Goal: Information Seeking & Learning: Check status

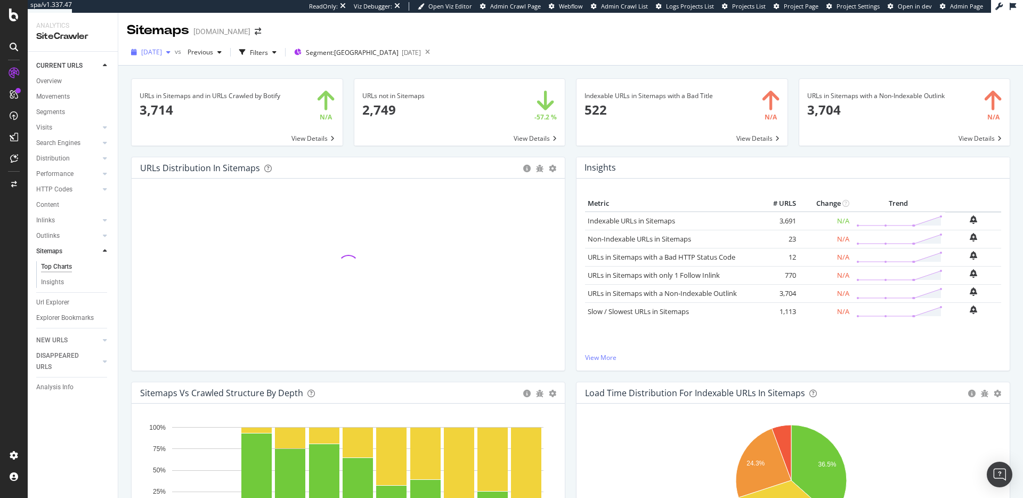
click at [162, 47] on span "[DATE]" at bounding box center [151, 51] width 21 height 9
click at [350, 69] on div "URLs in Sitemaps and in URLs Crawled by Botify × Close Chart main-metric-sitema…" at bounding box center [570, 308] width 905 height 485
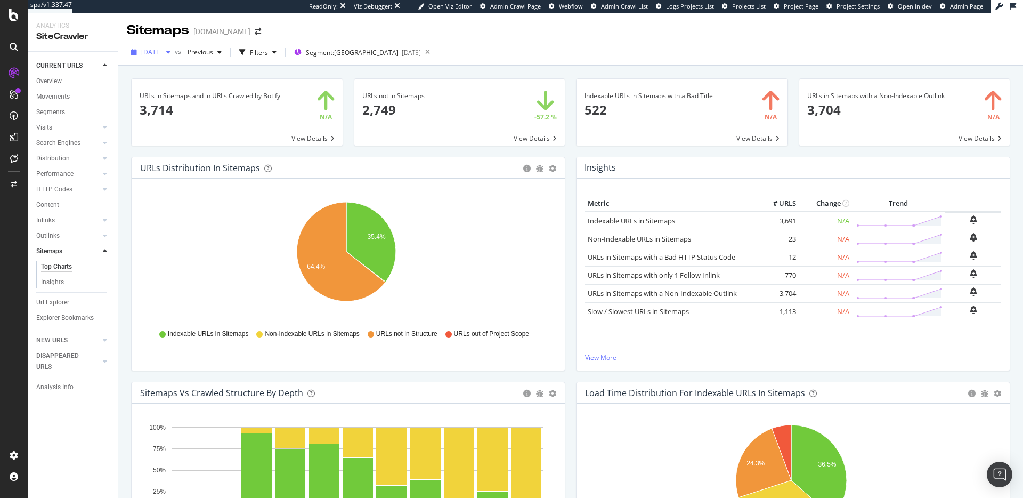
click at [161, 53] on span "[DATE]" at bounding box center [151, 51] width 21 height 9
click at [176, 92] on div "2025 Sep. 26th" at bounding box center [169, 91] width 55 height 10
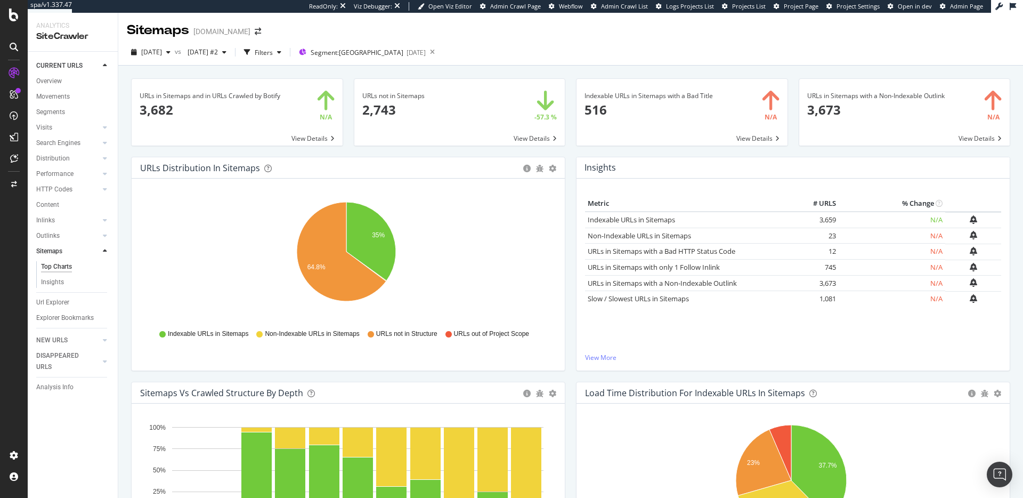
click at [48, 265] on div "Top Charts" at bounding box center [56, 266] width 31 height 11
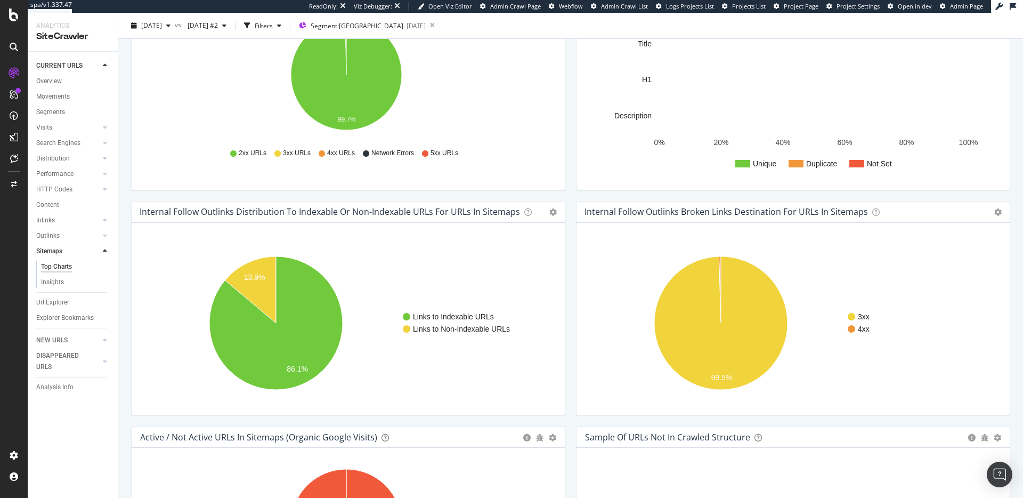
scroll to position [820, 0]
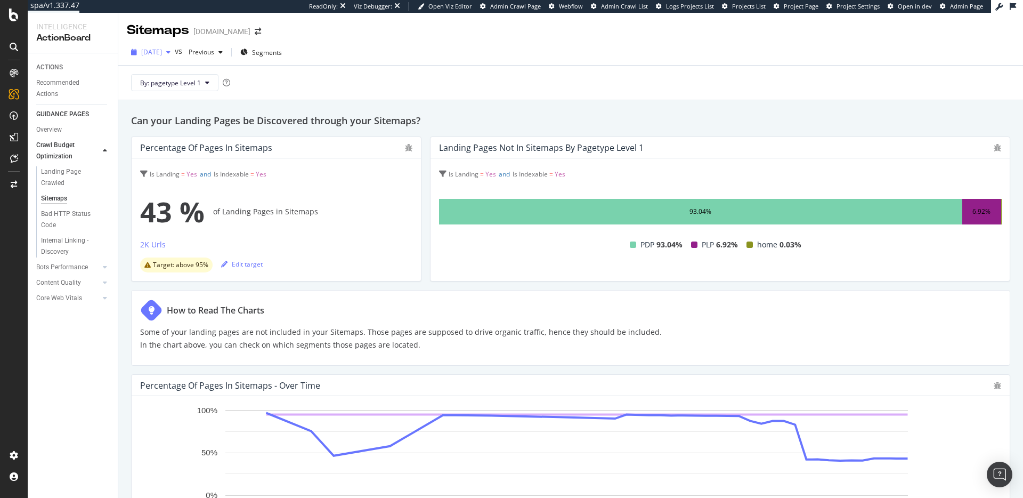
click at [170, 50] on icon "button" at bounding box center [168, 52] width 4 height 6
click at [191, 92] on div "2025 Sep. 26th" at bounding box center [169, 91] width 55 height 10
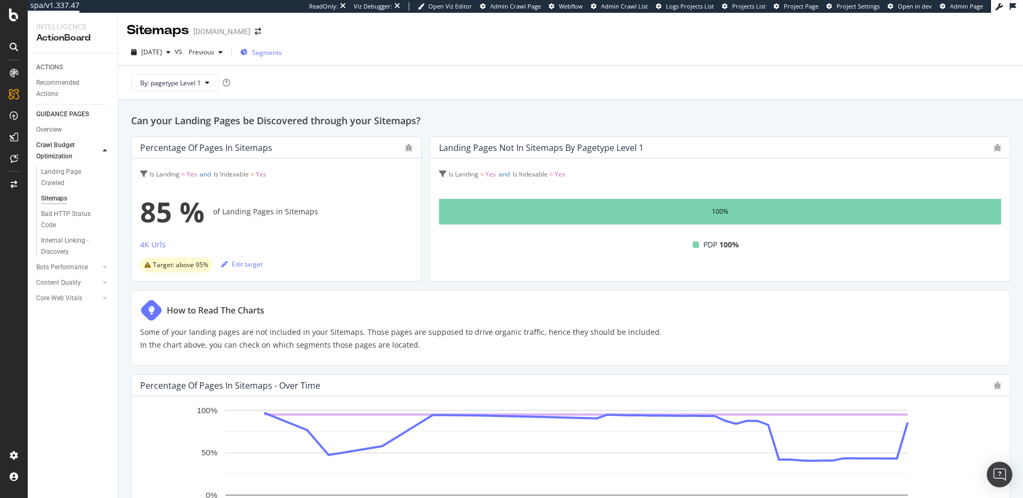
click at [271, 46] on div "Segments" at bounding box center [261, 52] width 42 height 16
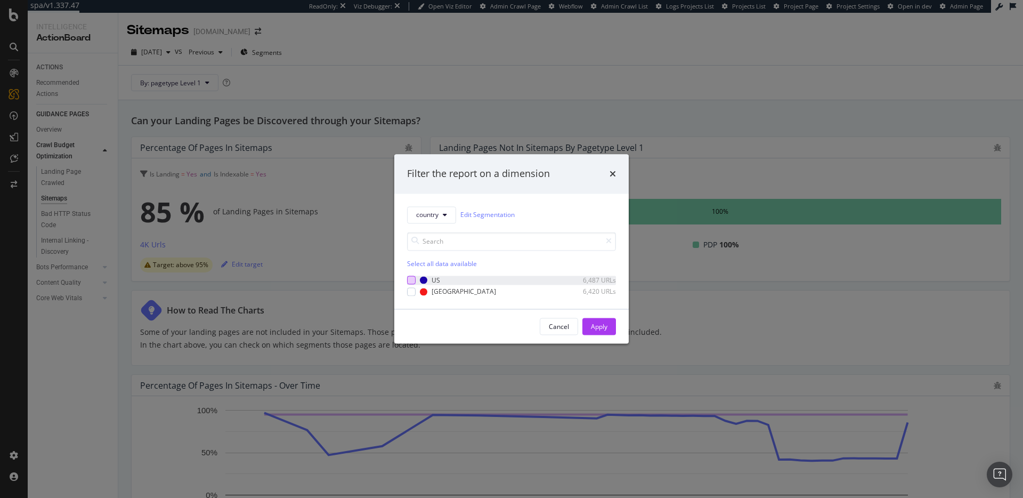
click at [408, 280] on div "modal" at bounding box center [411, 280] width 9 height 9
click at [602, 327] on div "Apply" at bounding box center [599, 326] width 17 height 9
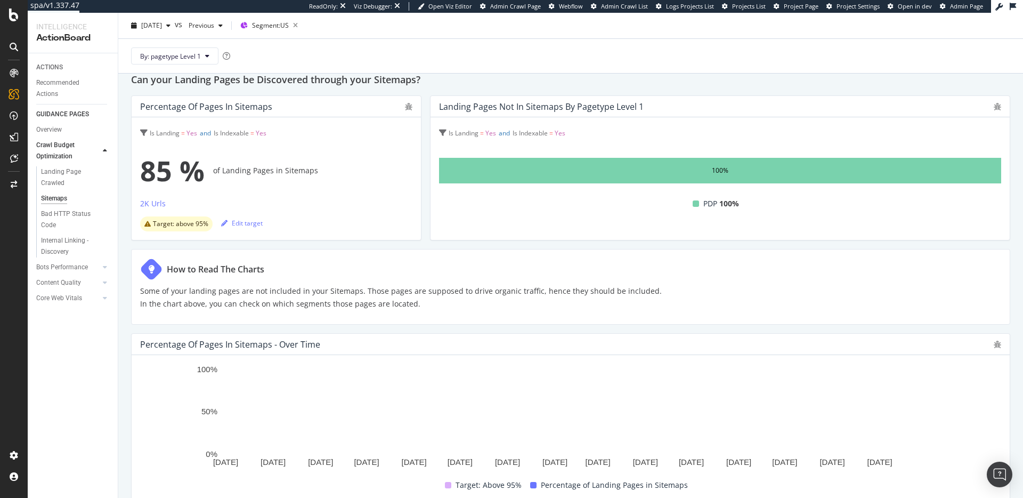
scroll to position [20, 0]
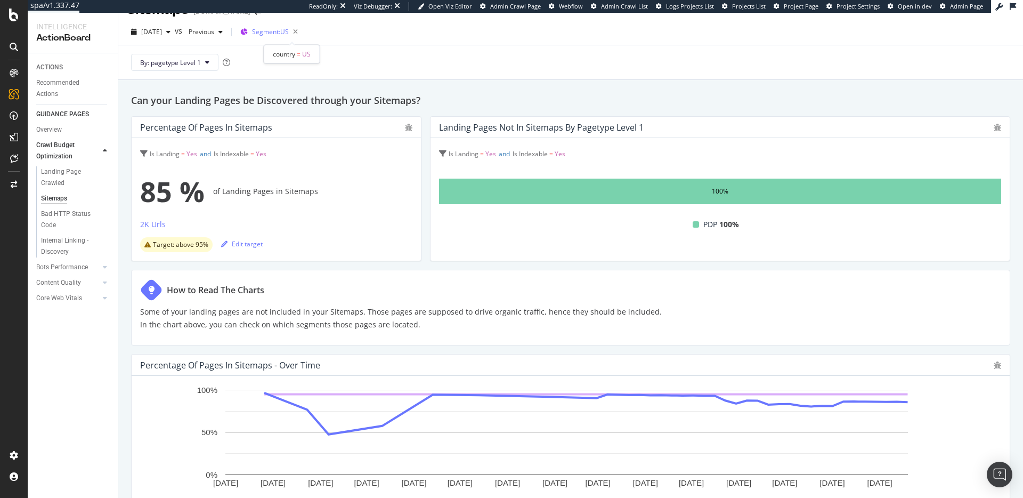
click at [289, 28] on span "Segment: US" at bounding box center [270, 31] width 37 height 9
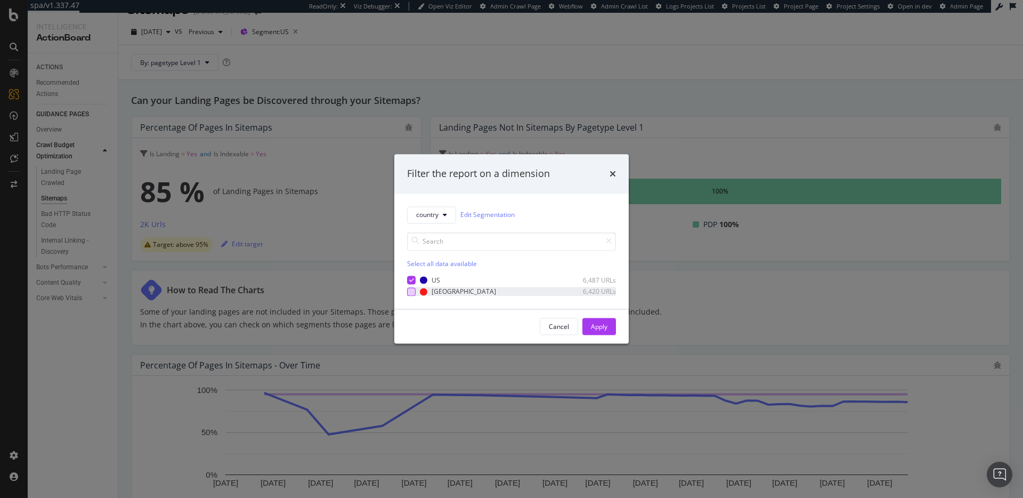
drag, startPoint x: 402, startPoint y: 294, endPoint x: 412, endPoint y: 290, distance: 11.5
click at [402, 294] on div "country Edit Segmentation Select all data available US 6,487 URLs Canada 6,420 …" at bounding box center [511, 250] width 234 height 115
click at [412, 289] on div "modal" at bounding box center [411, 291] width 9 height 9
click at [411, 282] on div "modal" at bounding box center [411, 280] width 9 height 9
click at [589, 329] on button "Apply" at bounding box center [599, 326] width 34 height 17
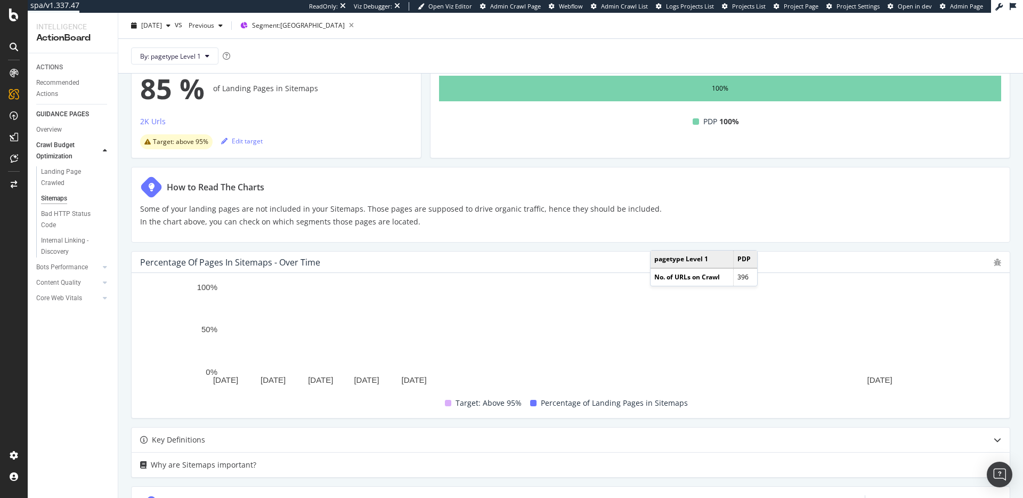
scroll to position [178, 0]
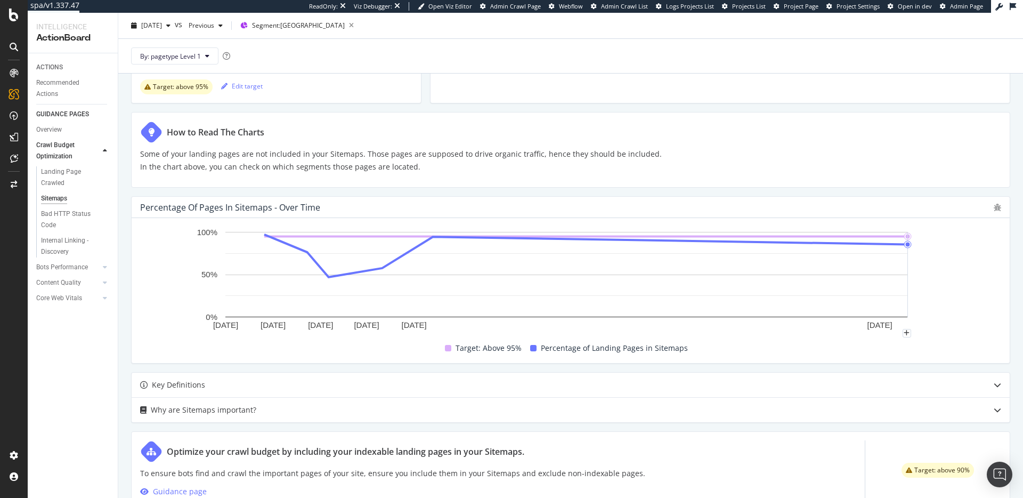
click at [924, 220] on div "Jun. 2024 Jul. 2024 Aug. 2024 Sep. 2024 Oct. 2024 Aug. 2025 0% 50% 100% Date Ta…" at bounding box center [571, 290] width 878 height 145
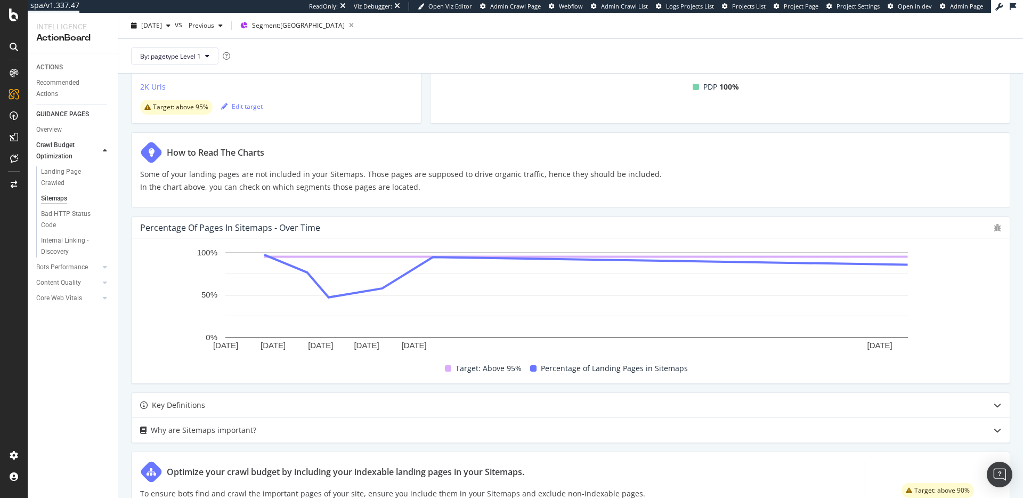
click at [496, 238] on div "Jun. 2024 Jul. 2024 Aug. 2024 Sep. 2024 Oct. 2024 Aug. 2025 0% 50% 100% Date Ta…" at bounding box center [571, 310] width 878 height 145
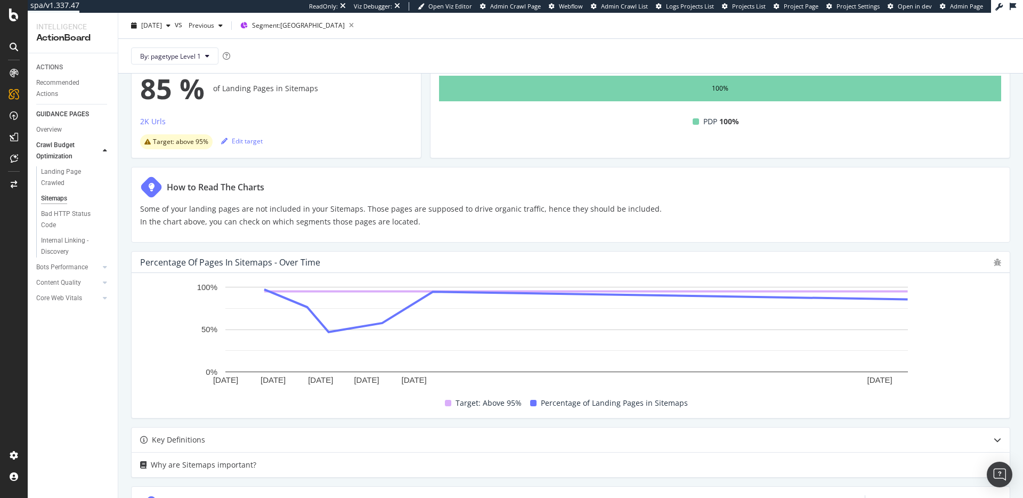
scroll to position [0, 0]
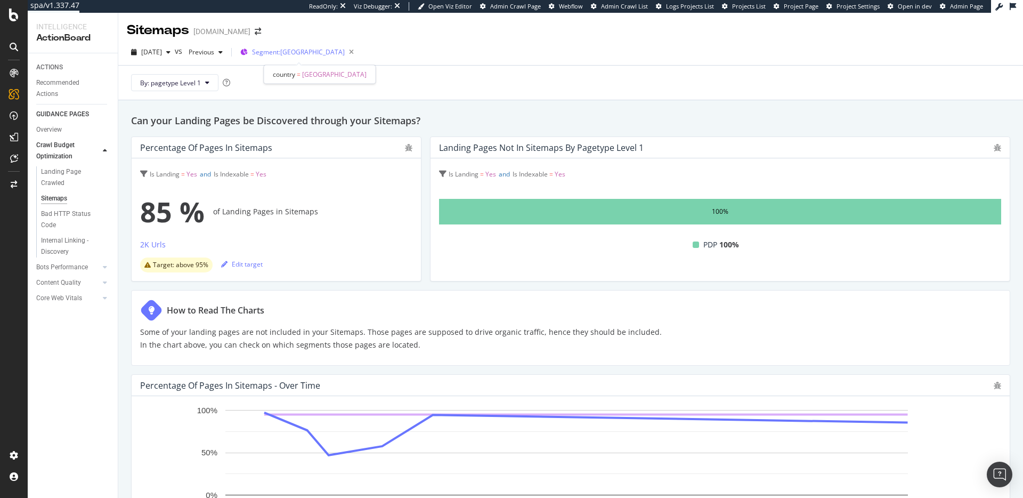
click at [318, 58] on div "Segment: Canada" at bounding box center [305, 52] width 106 height 15
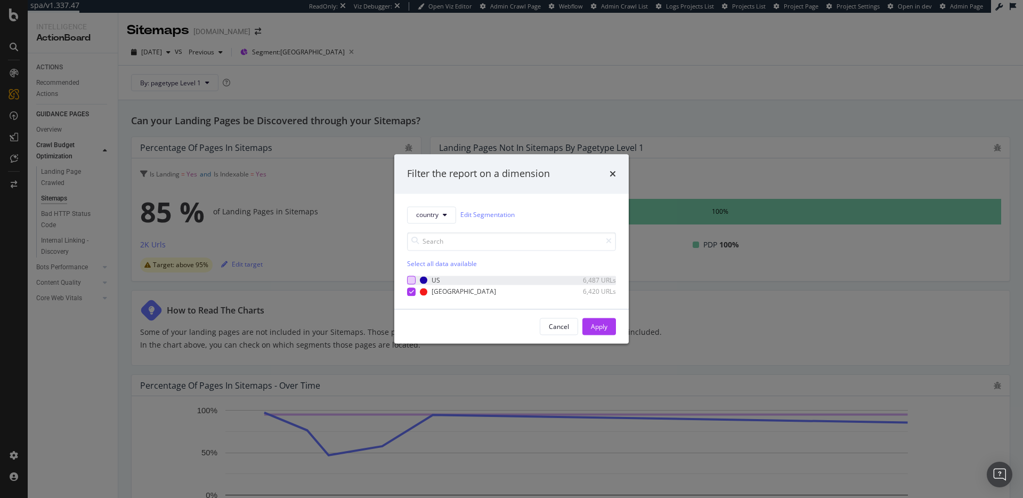
click at [407, 278] on div "modal" at bounding box center [411, 280] width 9 height 9
drag, startPoint x: 599, startPoint y: 323, endPoint x: 416, endPoint y: 62, distance: 318.9
click at [599, 323] on div "Apply" at bounding box center [599, 326] width 17 height 9
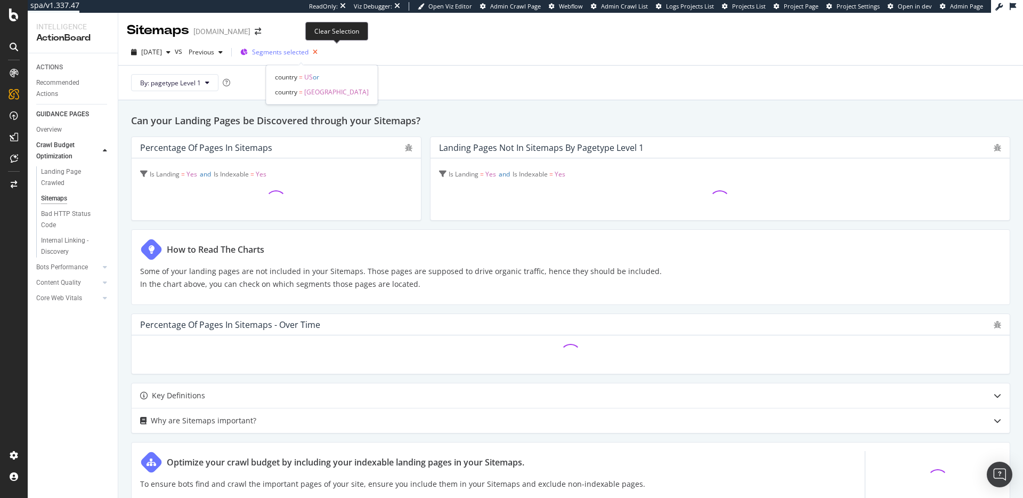
click at [322, 48] on icon "button" at bounding box center [314, 52] width 13 height 15
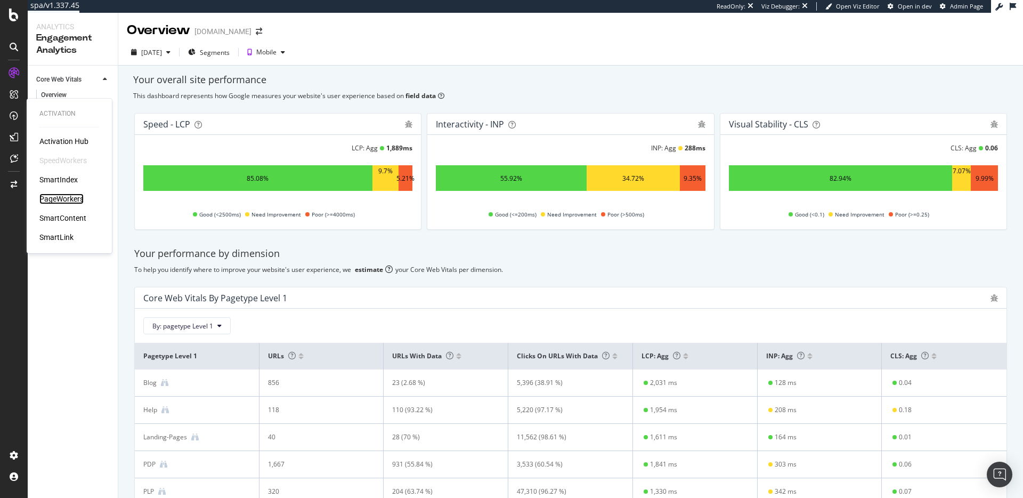
click at [60, 195] on div "PageWorkers" at bounding box center [61, 198] width 44 height 11
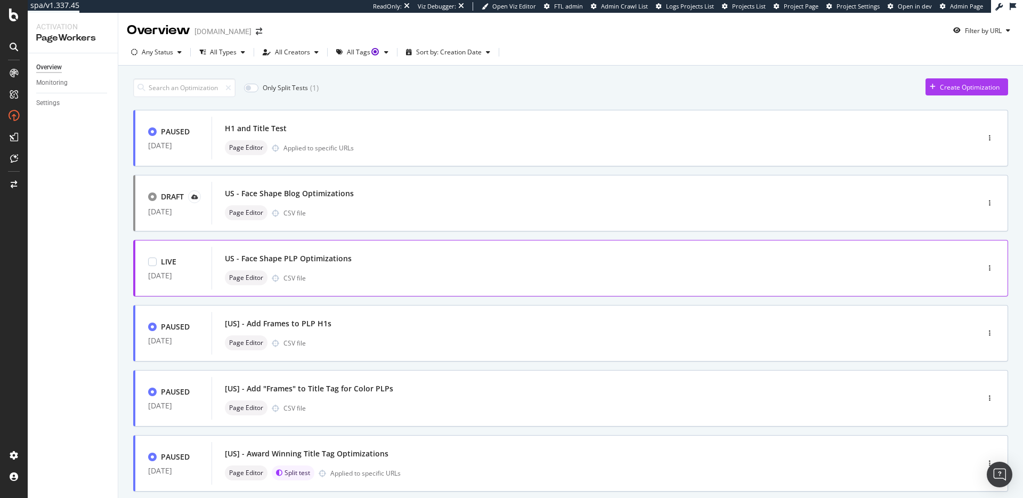
click at [456, 268] on div "US - Face Shape PLP Optimizations Page Editor CSV file" at bounding box center [579, 268] width 708 height 34
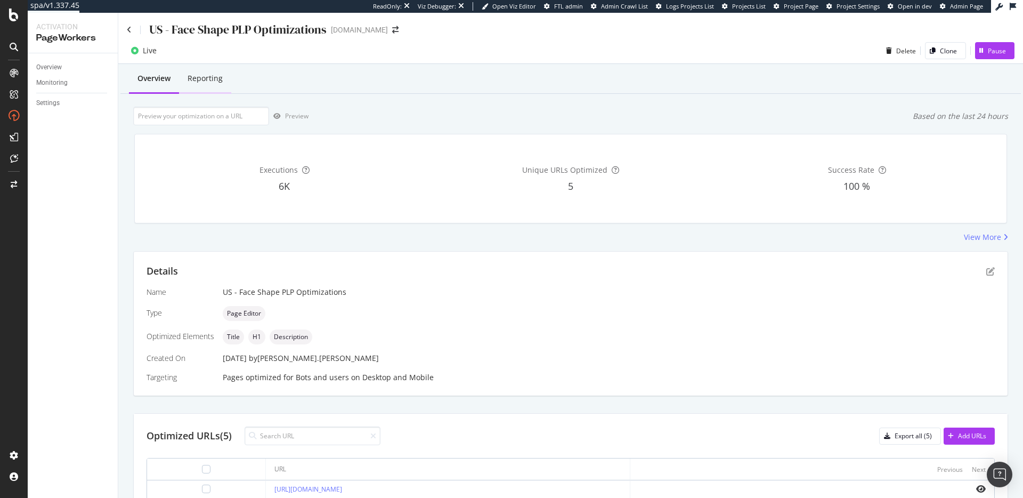
click at [208, 83] on div "Reporting" at bounding box center [205, 78] width 35 height 11
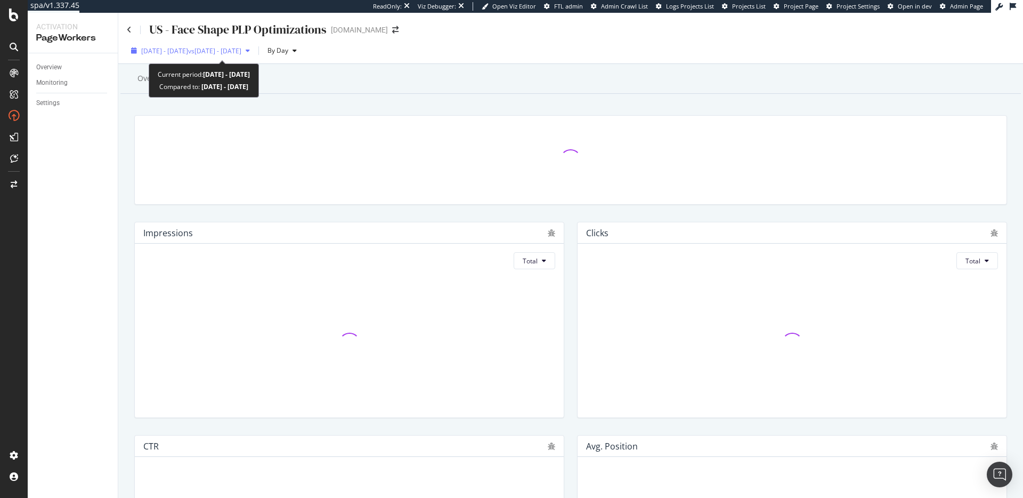
click at [188, 53] on span "[DATE] - [DATE]" at bounding box center [164, 50] width 47 height 9
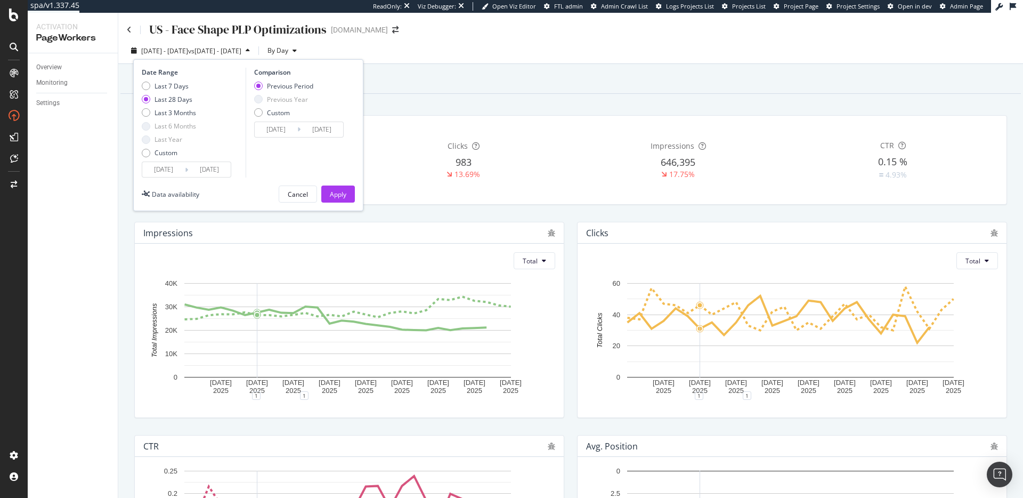
click at [149, 157] on div "Last 7 Days Last 28 Days Last 3 Months Last 6 Months Last Year Custom" at bounding box center [169, 122] width 54 height 80
click at [160, 170] on input "[DATE]" at bounding box center [163, 169] width 43 height 15
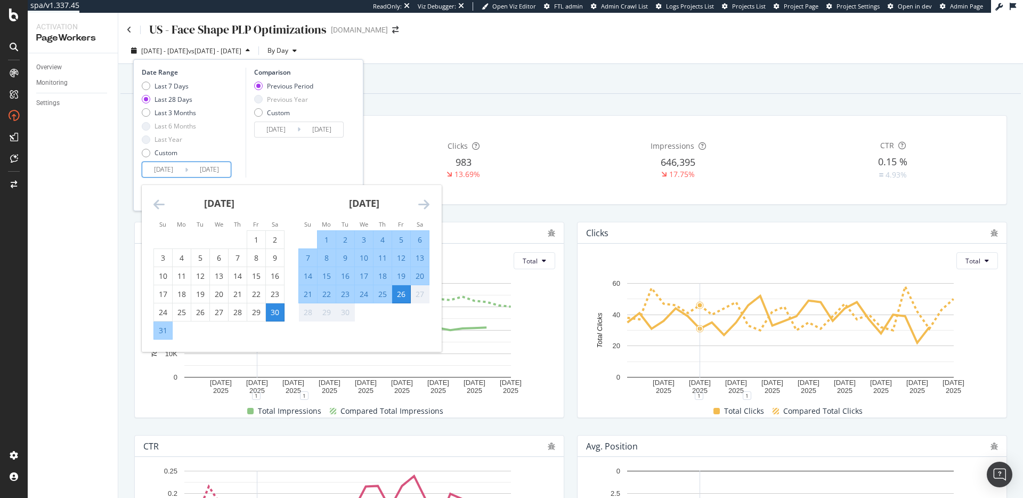
drag, startPoint x: 147, startPoint y: 157, endPoint x: 153, endPoint y: 160, distance: 6.7
click at [147, 157] on div "Last 7 Days Last 28 Days Last 3 Months Last 6 Months Last Year Custom" at bounding box center [169, 122] width 54 height 80
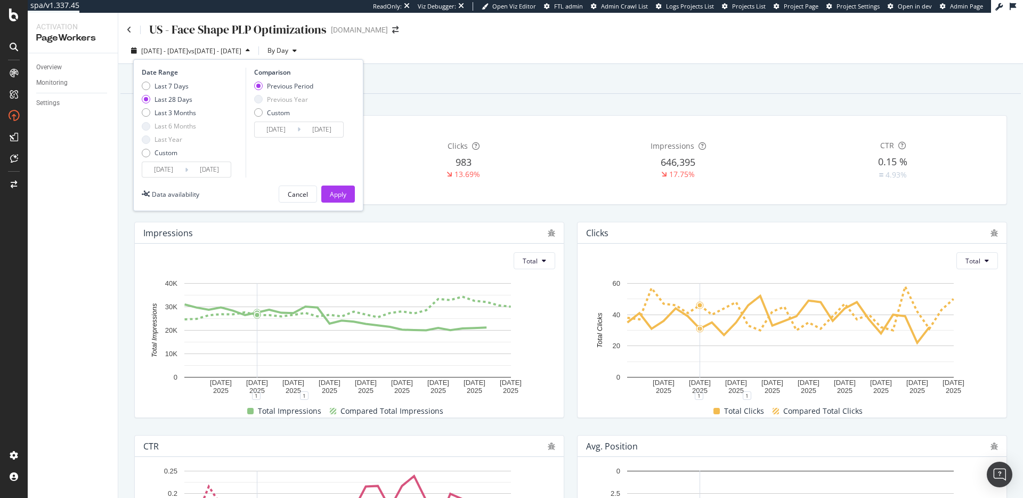
click at [170, 173] on input "[DATE]" at bounding box center [163, 169] width 43 height 15
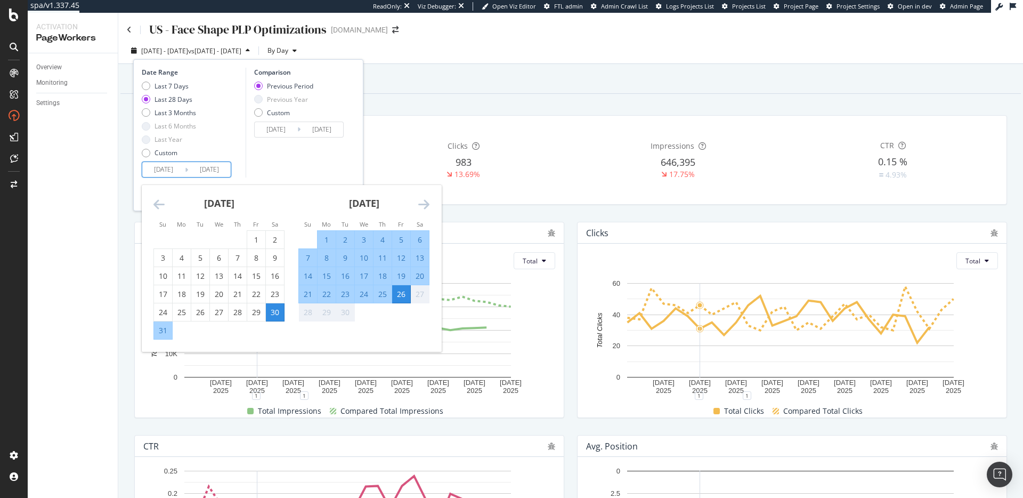
click at [149, 158] on div "Last 7 Days Last 28 Days Last 3 Months Last 6 Months Last Year Custom" at bounding box center [169, 122] width 54 height 80
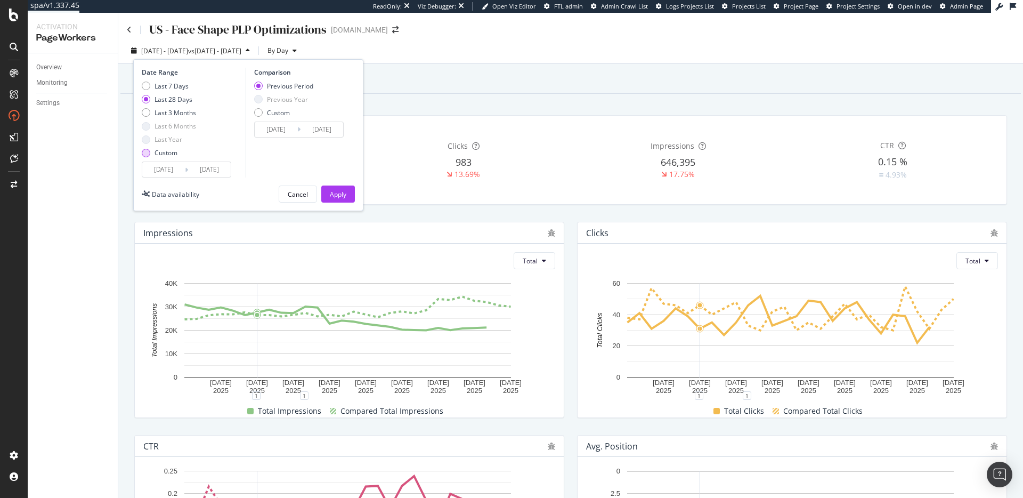
click at [146, 155] on div "Custom" at bounding box center [146, 153] width 9 height 9
click at [155, 178] on div "Date Range Last 7 Days Last 28 Days Last 3 Months Last 6 Months Last Year Custo…" at bounding box center [248, 135] width 230 height 152
click at [165, 170] on input "[DATE]" at bounding box center [163, 169] width 43 height 15
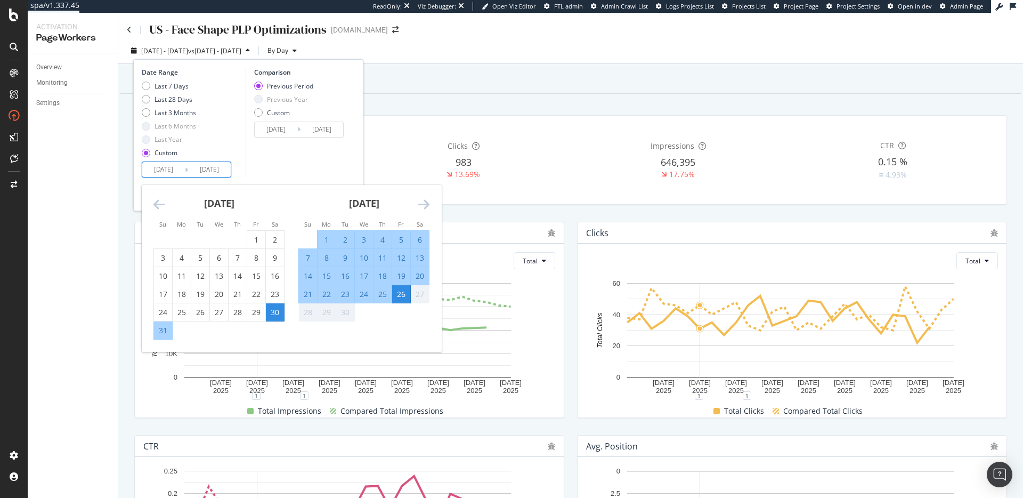
click at [396, 239] on div "5" at bounding box center [401, 239] width 18 height 11
type input "[DATE]"
click at [399, 295] on div "26" at bounding box center [401, 294] width 18 height 11
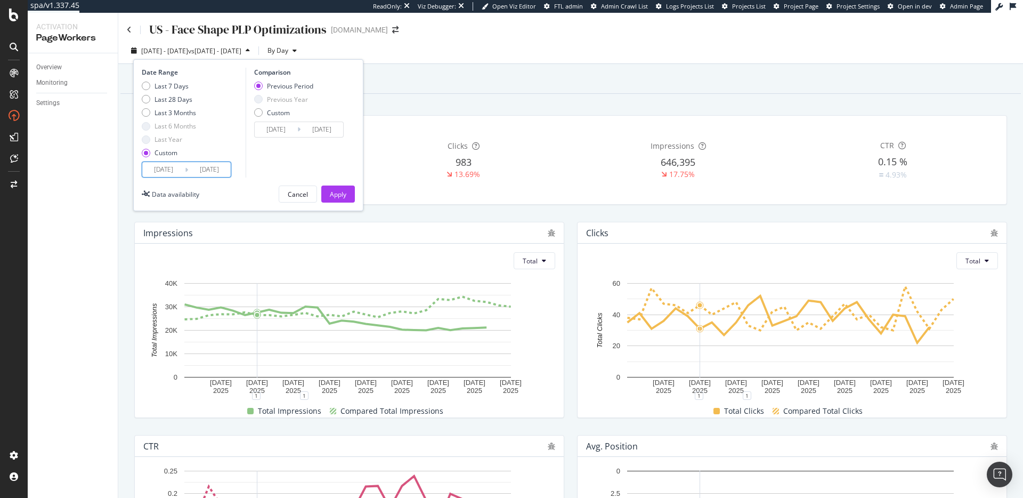
click at [221, 173] on input "[DATE]" at bounding box center [209, 169] width 43 height 15
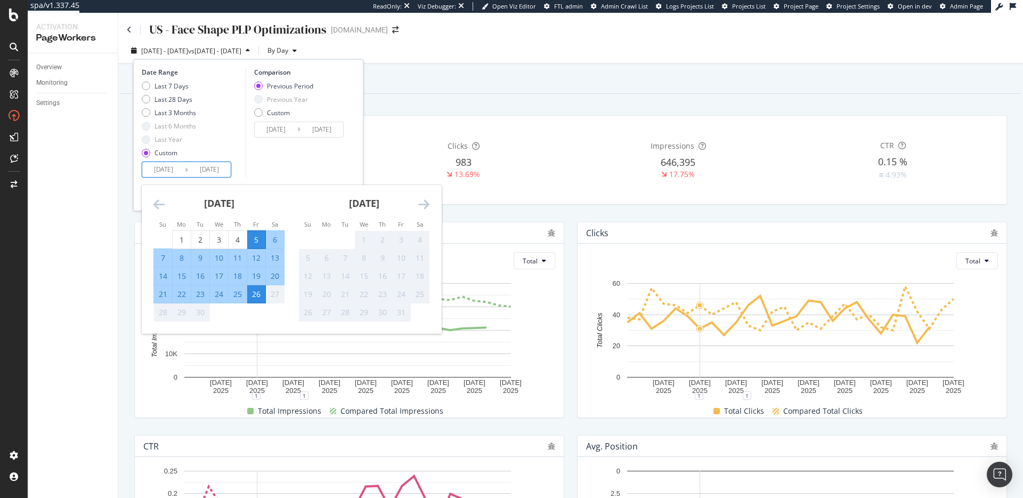
click at [278, 163] on div "Comparison Previous Period Previous Year Custom [DATE] Navigate forward to inte…" at bounding box center [296, 123] width 101 height 110
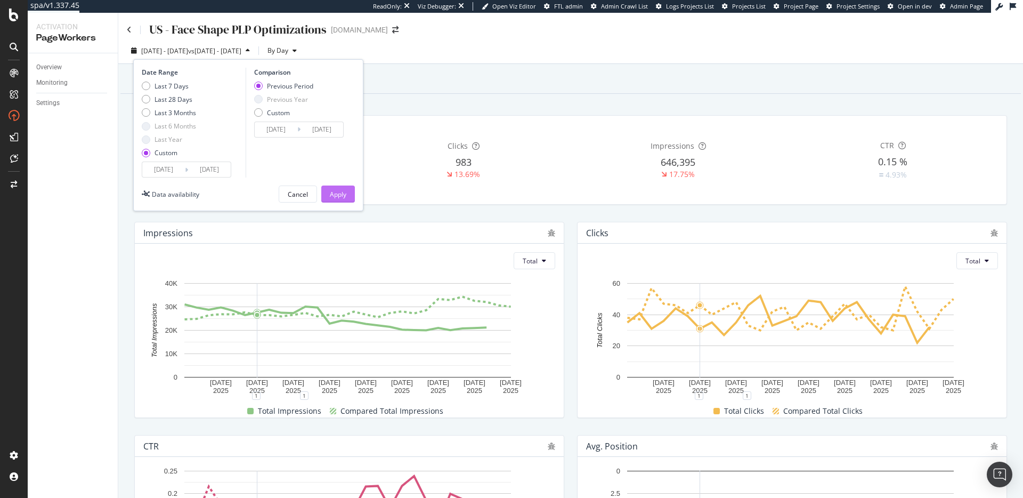
click at [347, 193] on button "Apply" at bounding box center [338, 193] width 34 height 17
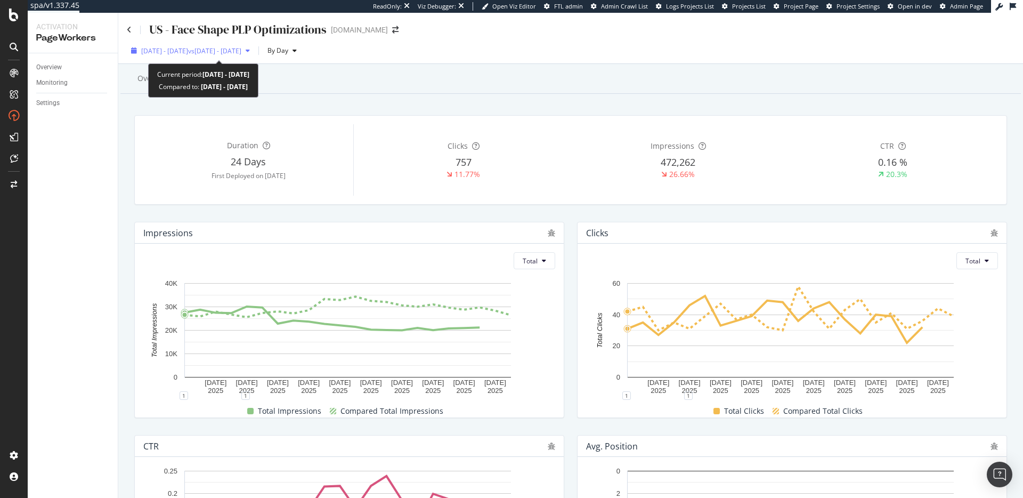
click at [188, 48] on span "[DATE] - [DATE]" at bounding box center [164, 50] width 47 height 9
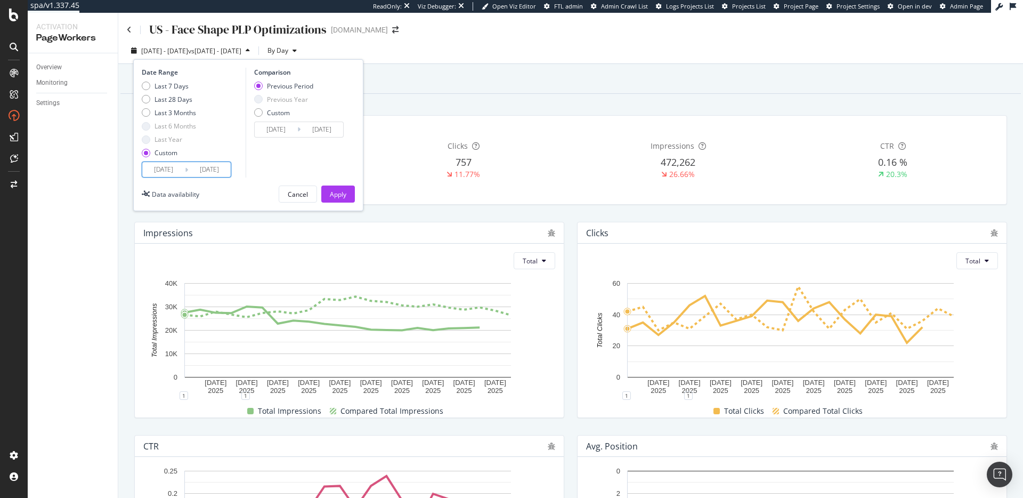
click at [218, 173] on input "[DATE]" at bounding box center [209, 169] width 43 height 15
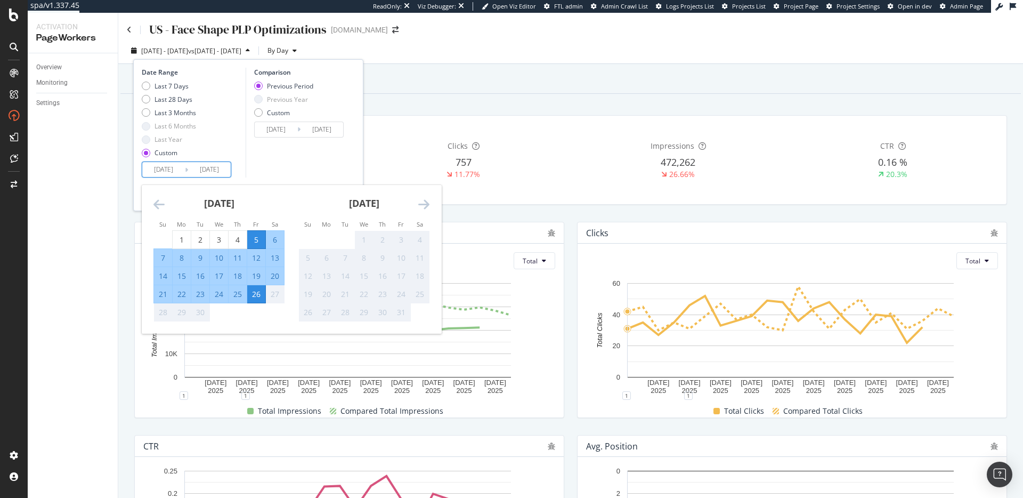
click at [219, 297] on div "24" at bounding box center [219, 294] width 18 height 11
type input "[DATE]"
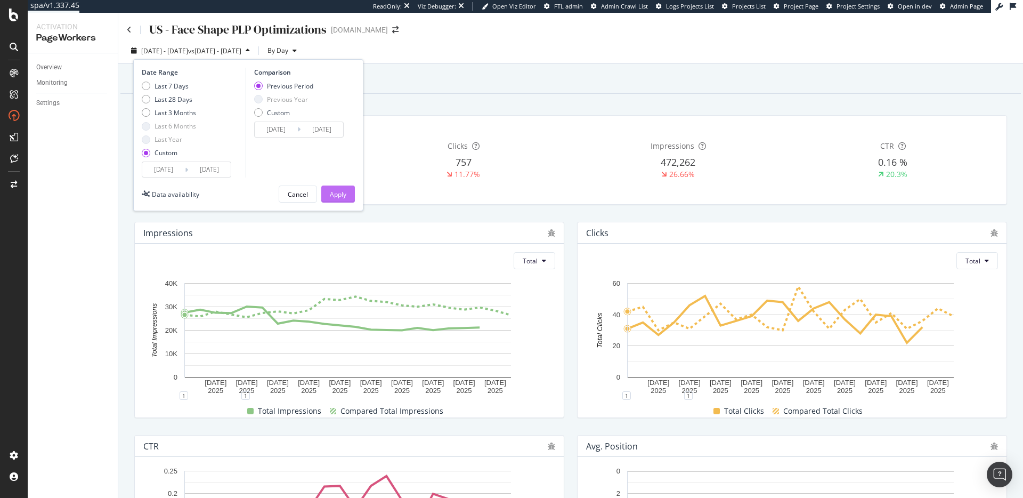
click at [351, 197] on button "Apply" at bounding box center [338, 193] width 34 height 17
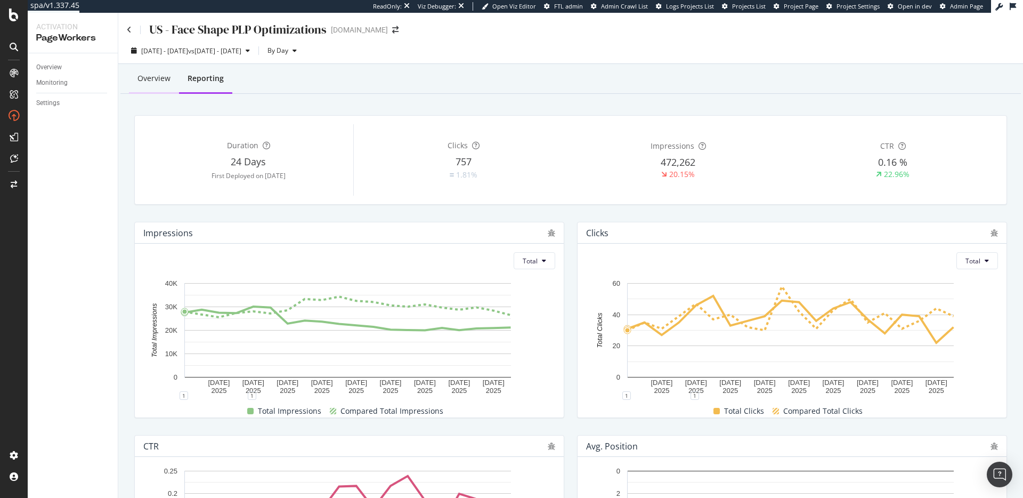
click at [156, 73] on div "Overview" at bounding box center [153, 78] width 33 height 11
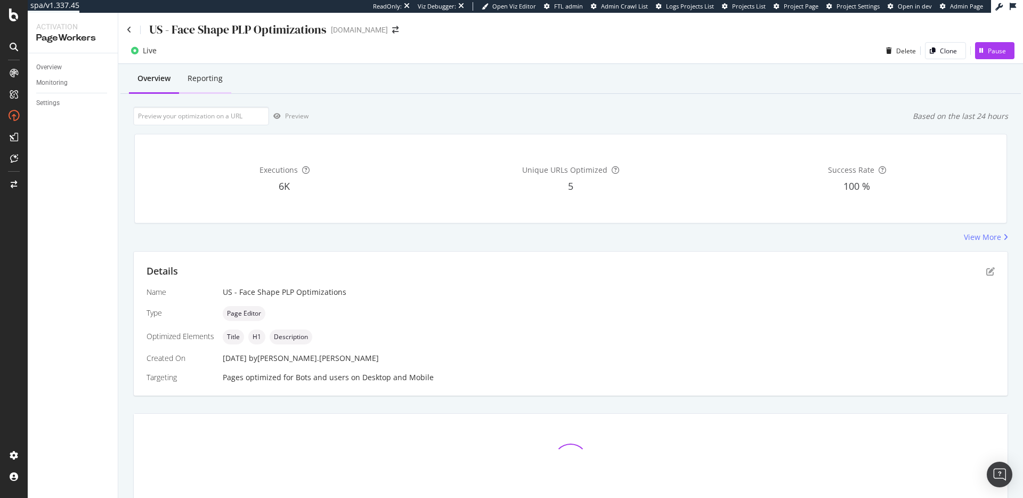
click at [198, 84] on div "Reporting" at bounding box center [205, 78] width 52 height 29
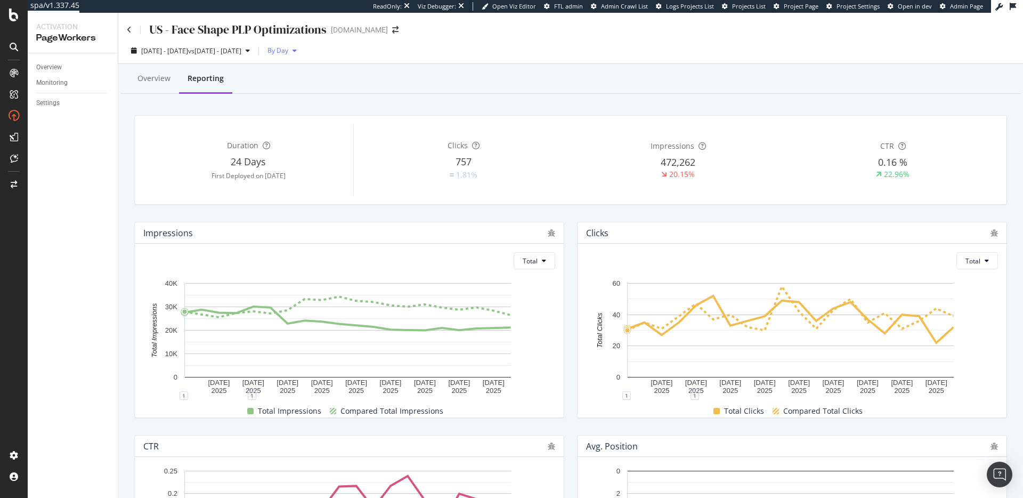
click at [288, 49] on span "By Day" at bounding box center [275, 50] width 25 height 9
click at [332, 88] on span "By Week" at bounding box center [334, 92] width 26 height 10
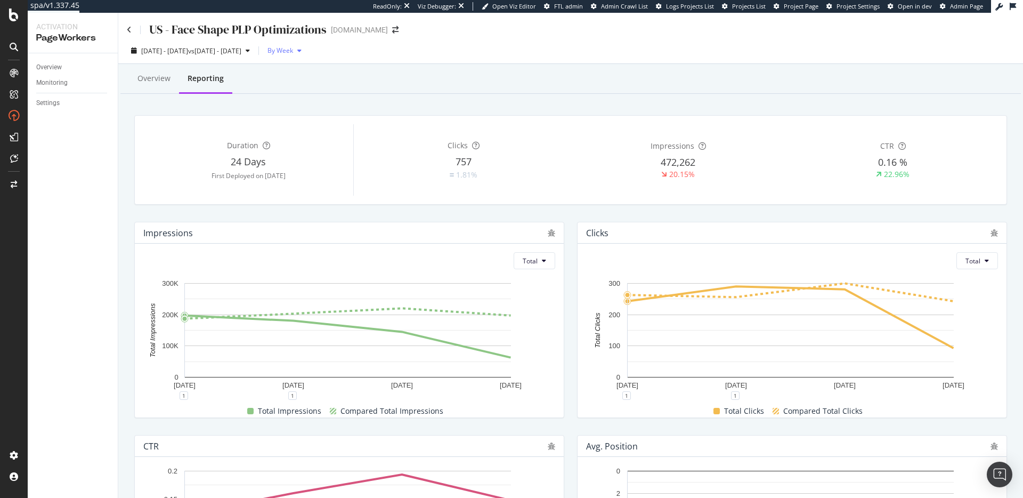
click at [293, 54] on span "By Week" at bounding box center [278, 50] width 30 height 9
click at [342, 73] on span "By Day" at bounding box center [334, 72] width 26 height 10
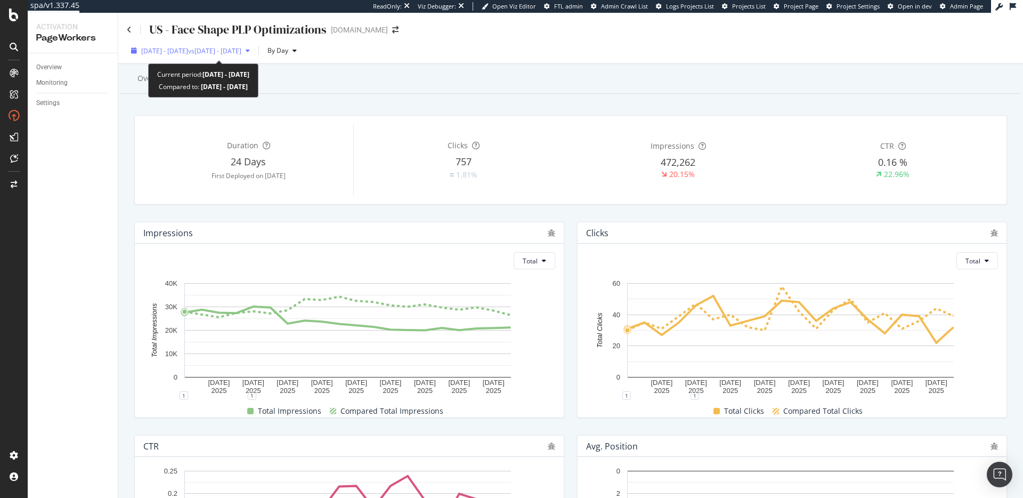
click at [241, 51] on span "vs [DATE] - [DATE]" at bounding box center [214, 50] width 53 height 9
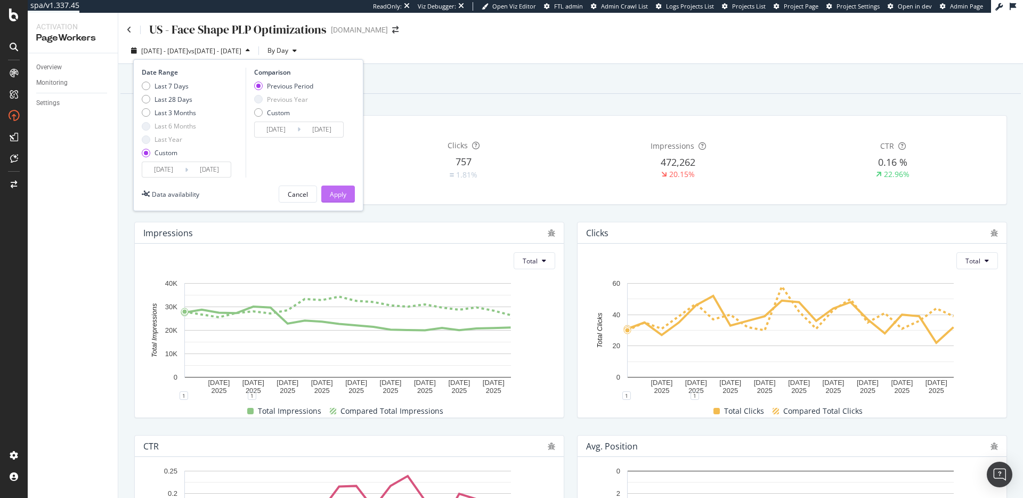
click at [339, 192] on div "Apply" at bounding box center [338, 194] width 17 height 9
